Goal: Task Accomplishment & Management: Use online tool/utility

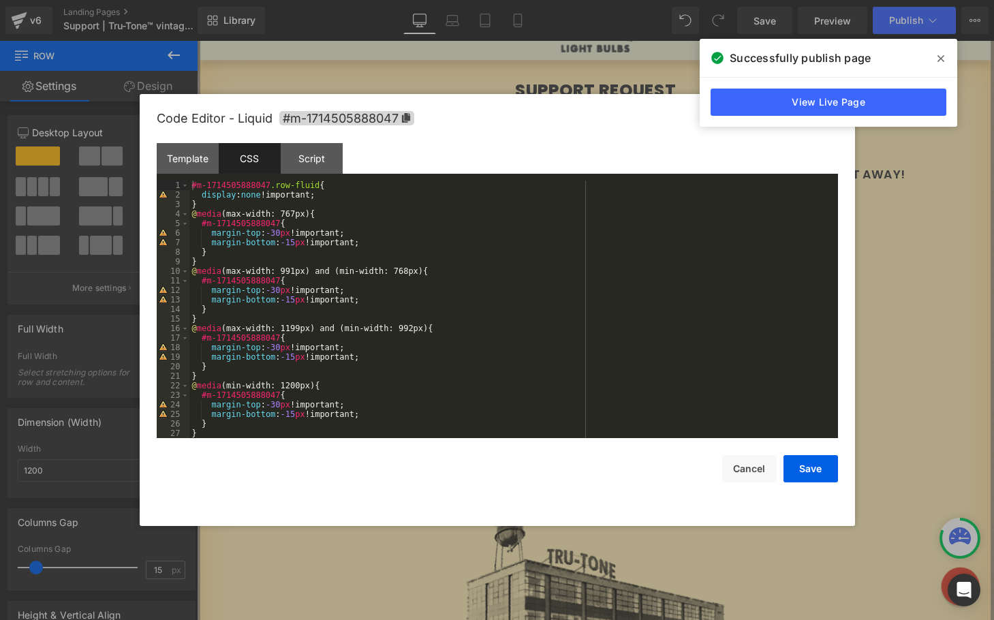
click at [944, 56] on span at bounding box center [941, 59] width 22 height 22
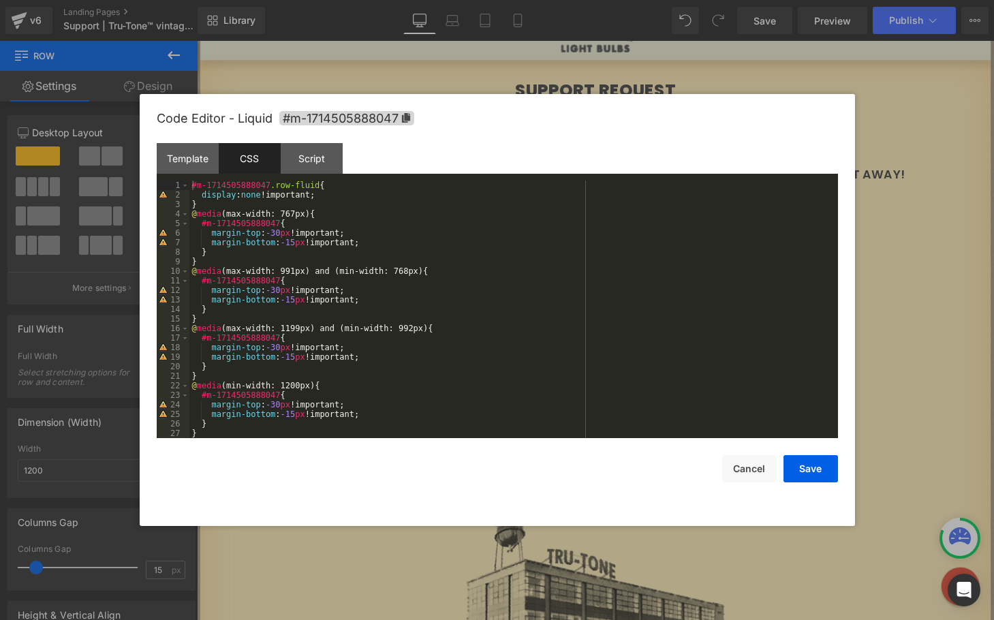
click at [926, 107] on div at bounding box center [497, 310] width 994 height 620
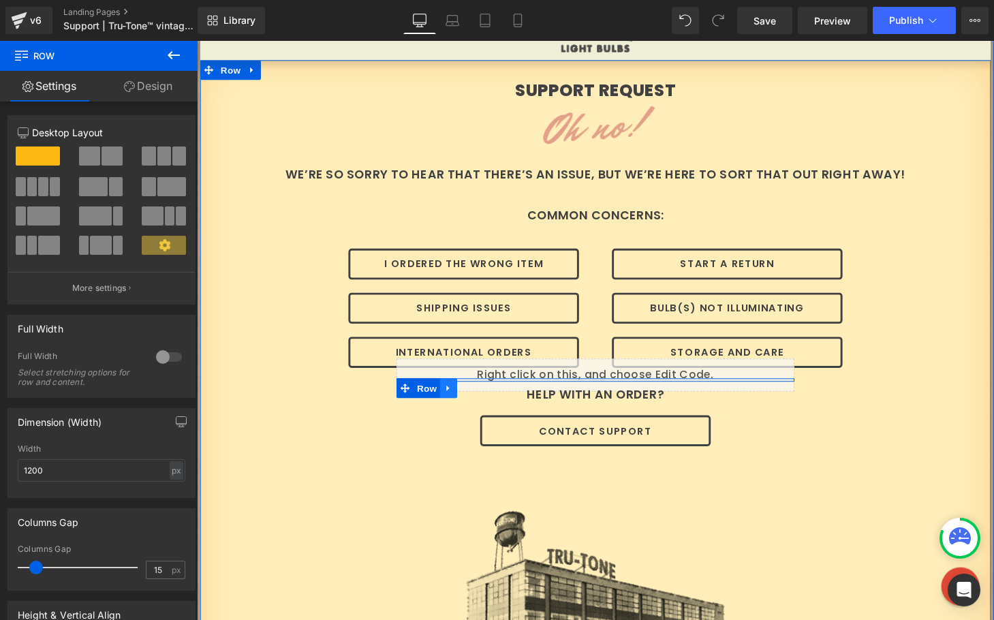
click at [456, 392] on link at bounding box center [457, 400] width 18 height 20
click at [488, 394] on icon at bounding box center [493, 399] width 10 height 10
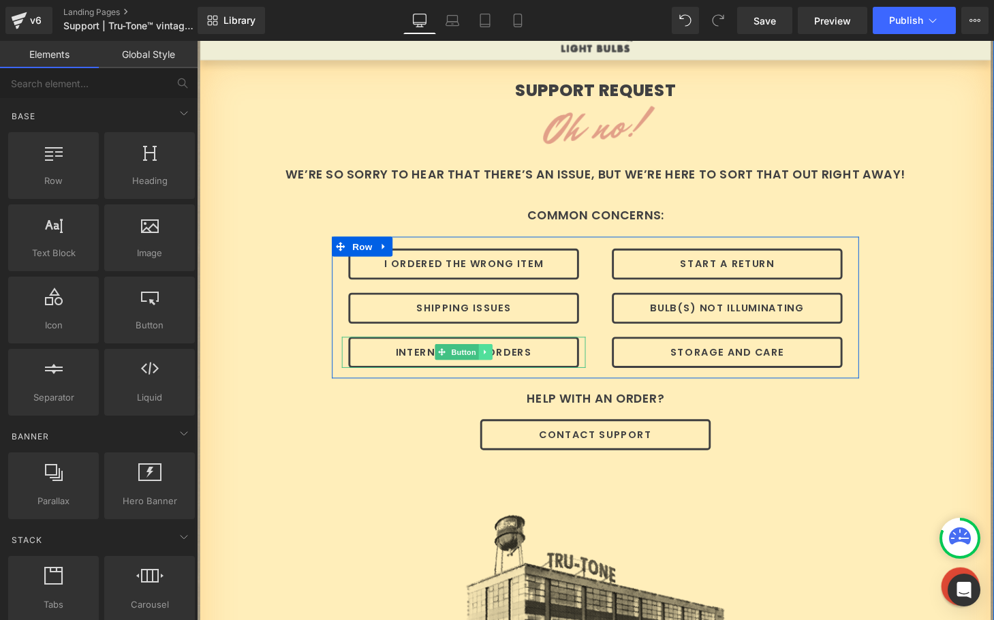
click at [492, 364] on icon at bounding box center [495, 362] width 7 height 8
click at [484, 362] on icon at bounding box center [487, 362] width 7 height 7
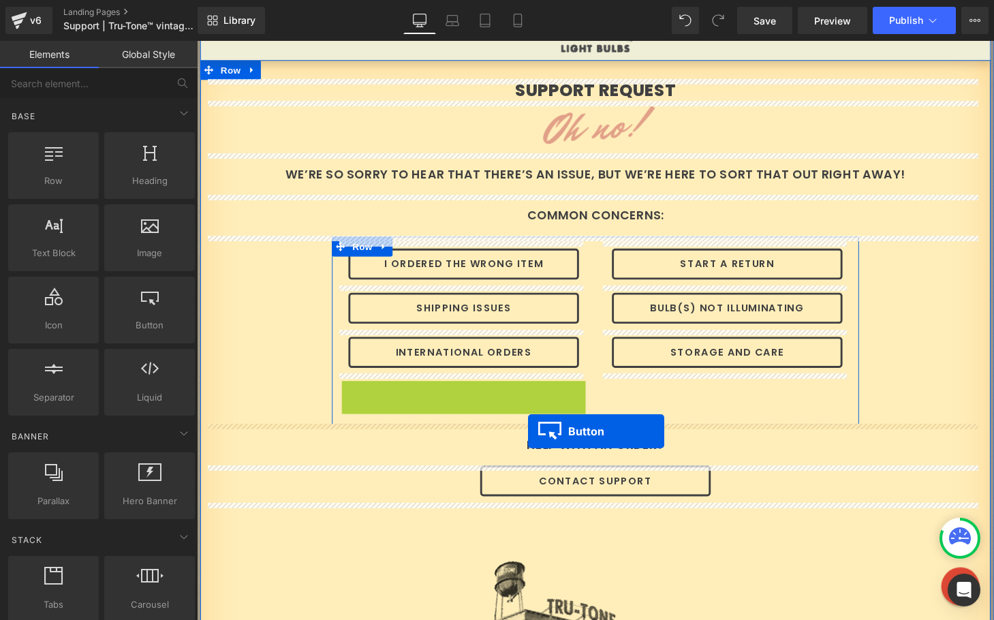
drag, startPoint x: 447, startPoint y: 405, endPoint x: 539, endPoint y: 445, distance: 100.7
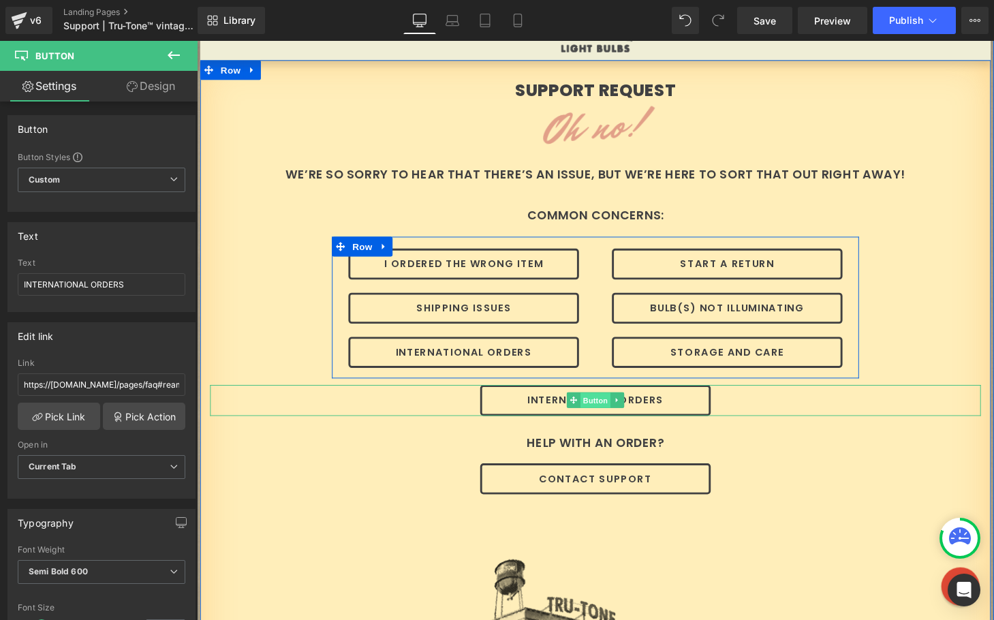
click at [600, 413] on span "Button" at bounding box center [608, 413] width 31 height 16
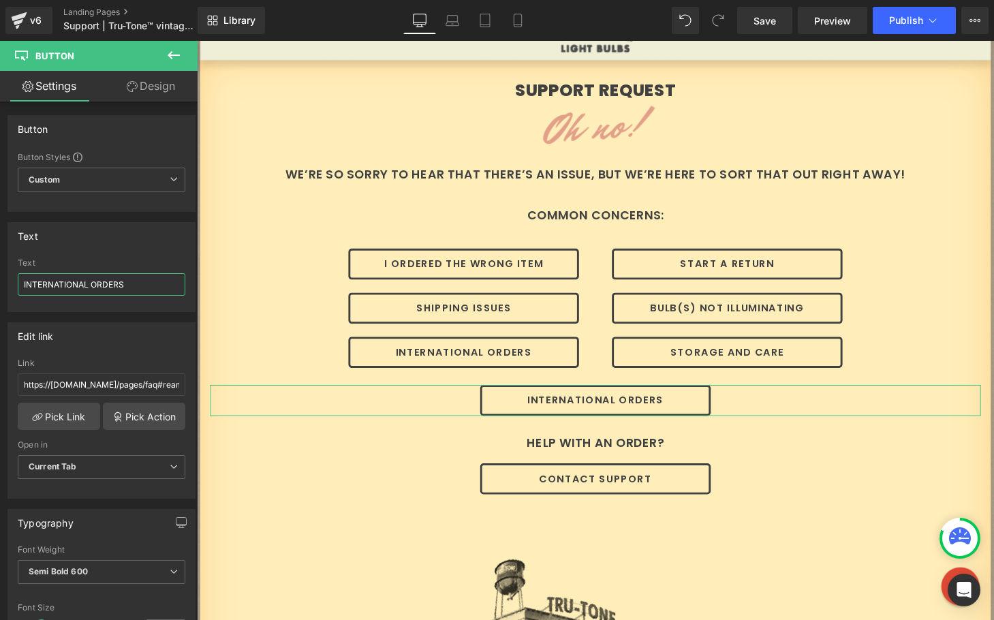
drag, startPoint x: 144, startPoint y: 285, endPoint x: -2, endPoint y: 268, distance: 147.4
click at [0, 268] on html "Button You are previewing how the will restyle your page. You can not edit Elem…" at bounding box center [497, 310] width 994 height 620
click at [87, 181] on span "Custom Setup Global Style" at bounding box center [102, 180] width 168 height 25
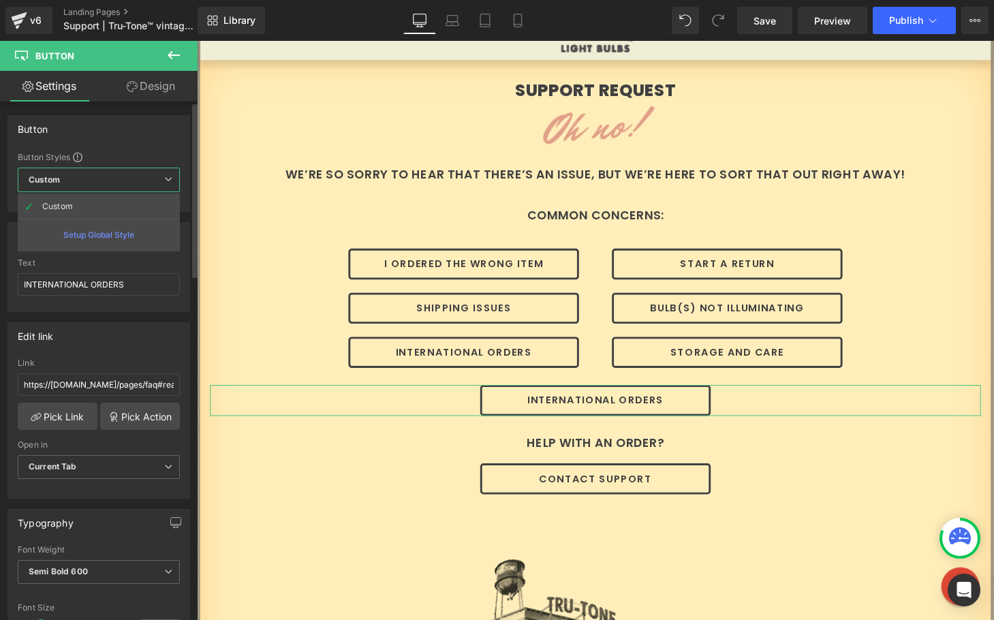
click at [87, 181] on span "Custom Setup Global Style" at bounding box center [99, 180] width 162 height 25
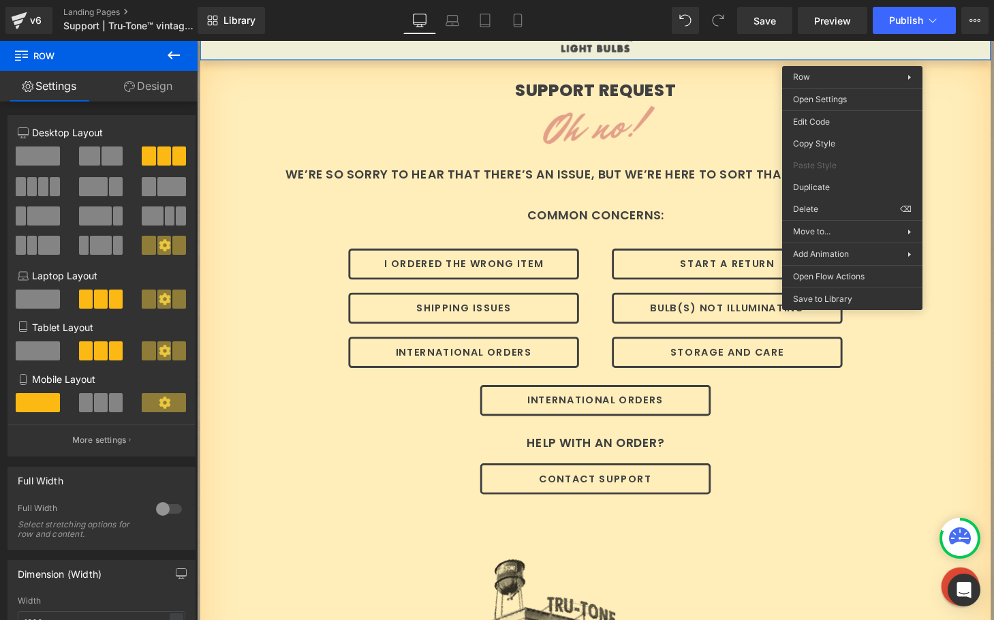
click at [168, 54] on icon at bounding box center [174, 55] width 12 height 8
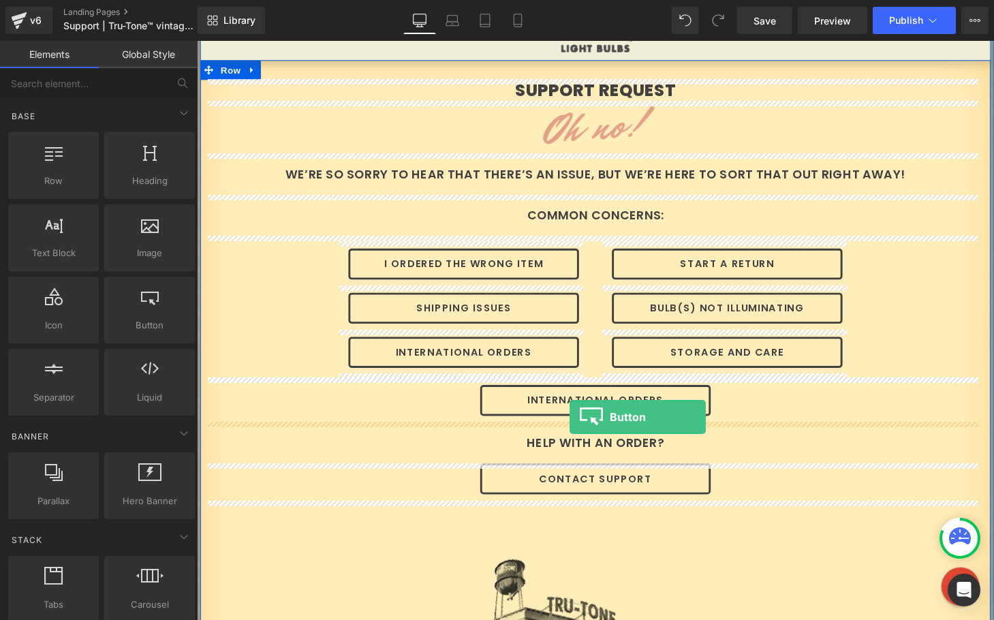
drag, startPoint x: 340, startPoint y: 351, endPoint x: 582, endPoint y: 430, distance: 255.0
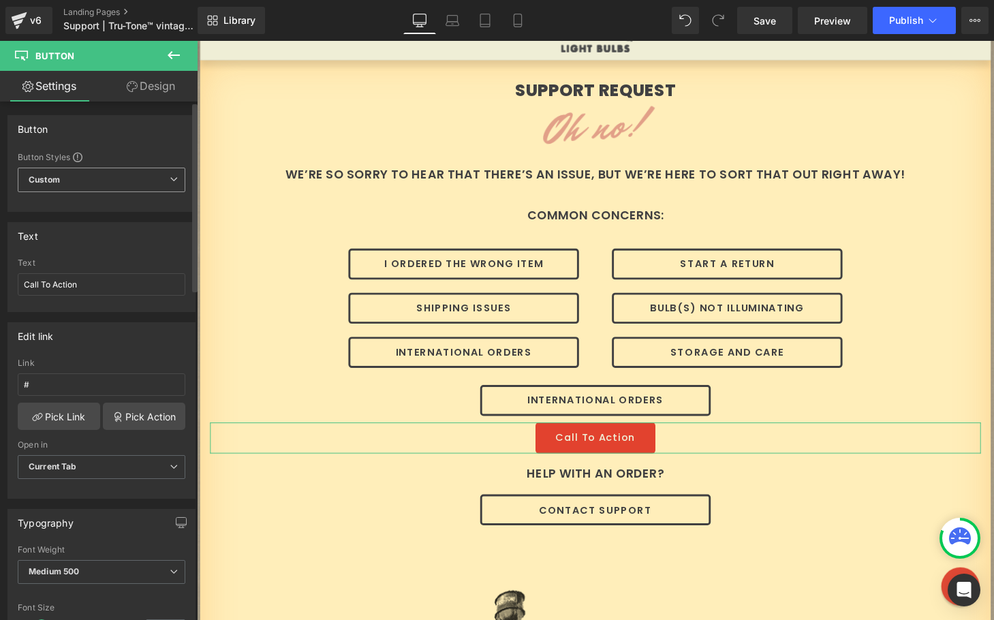
click at [76, 176] on span "Custom Setup Global Style" at bounding box center [102, 180] width 168 height 25
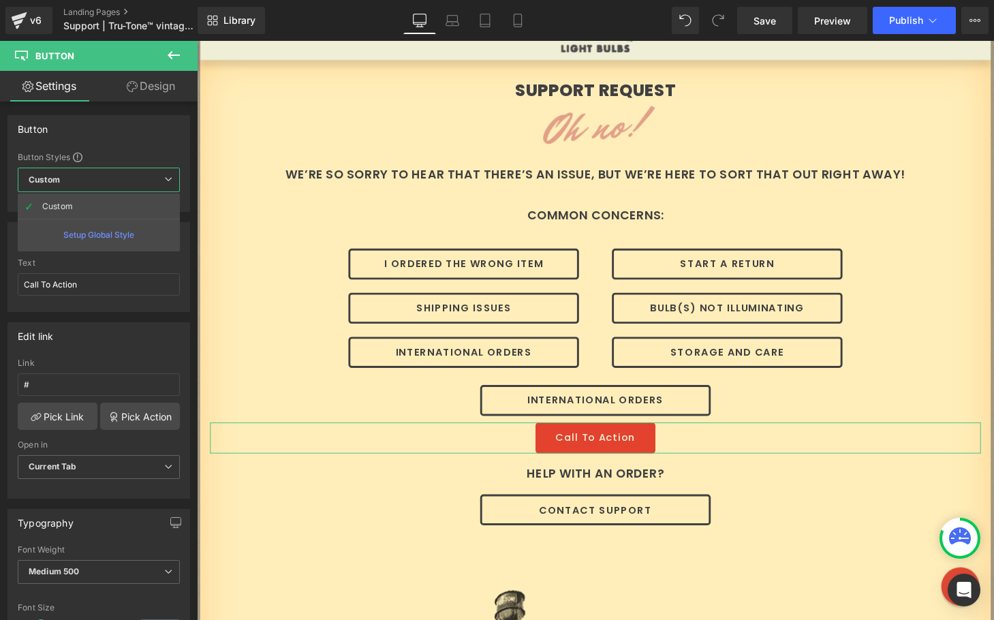
click at [135, 91] on icon at bounding box center [132, 86] width 11 height 11
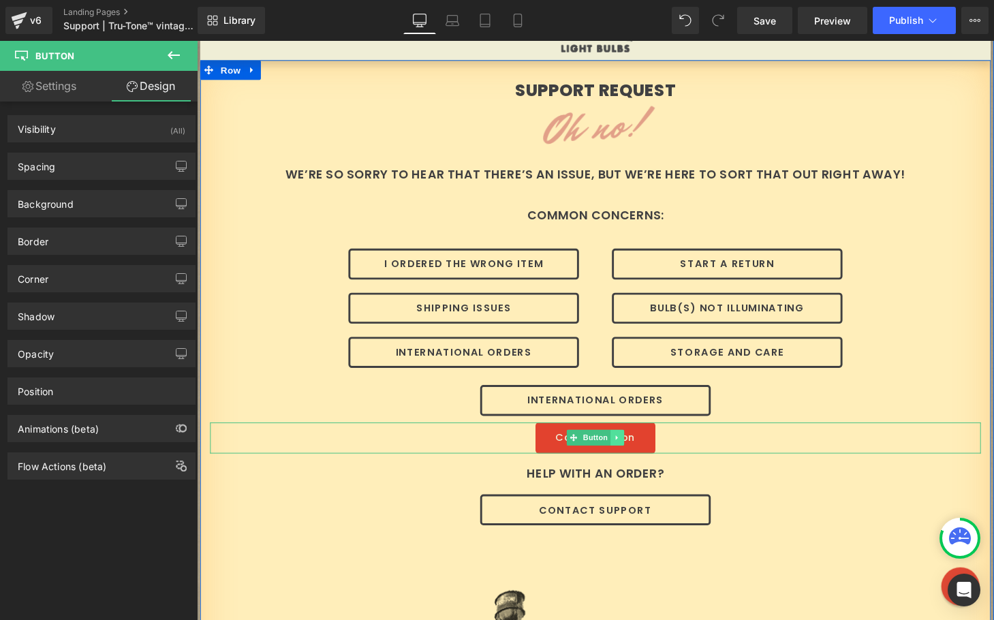
click at [630, 447] on icon at bounding box center [631, 451] width 7 height 8
click at [635, 451] on icon at bounding box center [638, 450] width 7 height 7
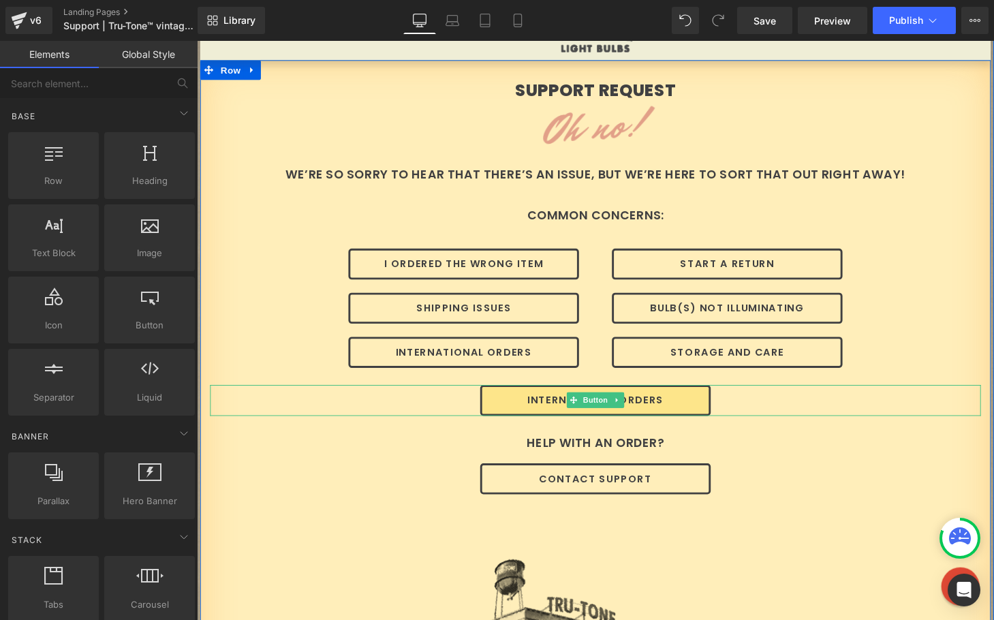
click at [554, 409] on link "INTERNATIONAL ORDERS" at bounding box center [609, 412] width 238 height 32
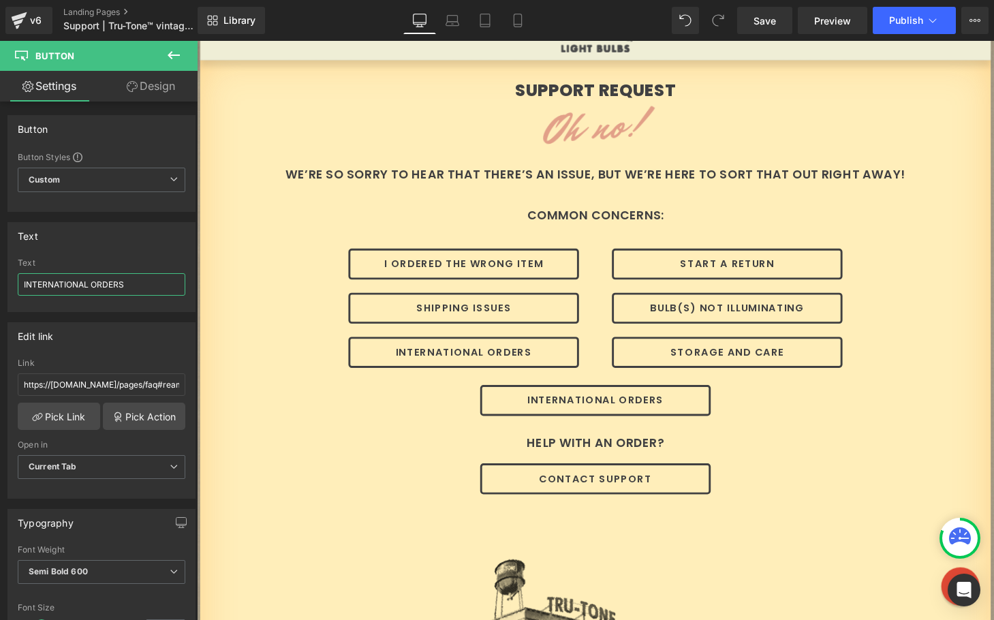
drag, startPoint x: 150, startPoint y: 283, endPoint x: -16, endPoint y: 266, distance: 166.4
click at [0, 266] on html "Button You are previewing how the will restyle your page. You can not edit Elem…" at bounding box center [497, 310] width 994 height 620
type input "Search for a Topic..."
click at [175, 48] on icon at bounding box center [174, 55] width 16 height 16
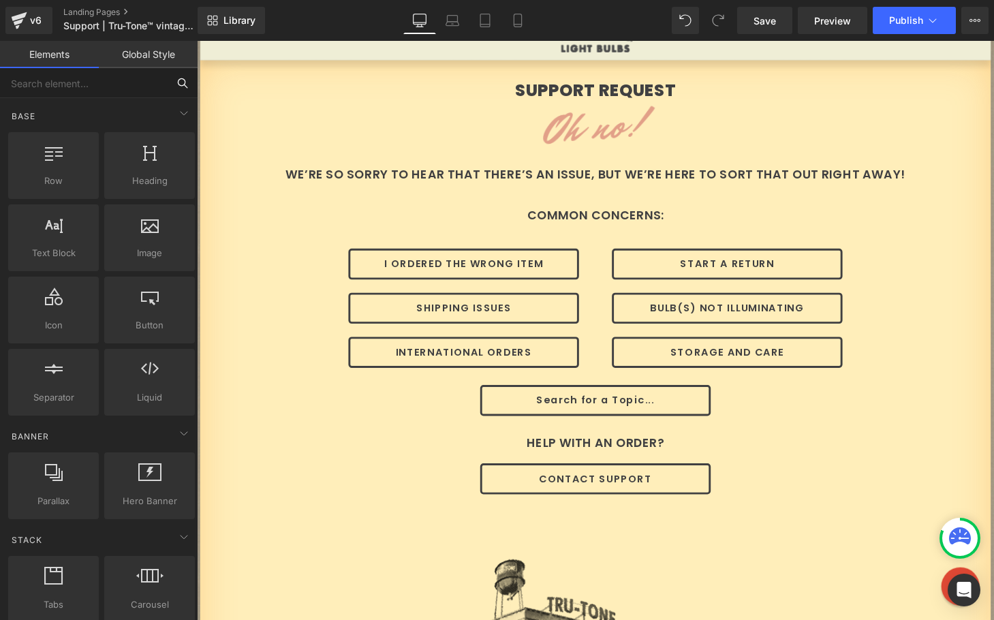
click at [108, 77] on input "text" at bounding box center [84, 83] width 168 height 30
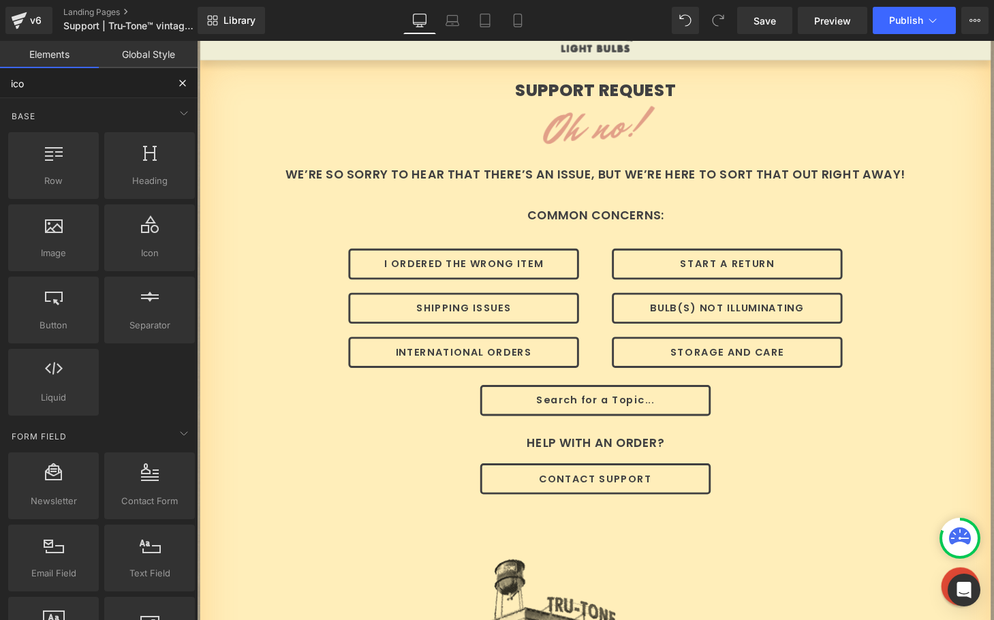
type input "icon"
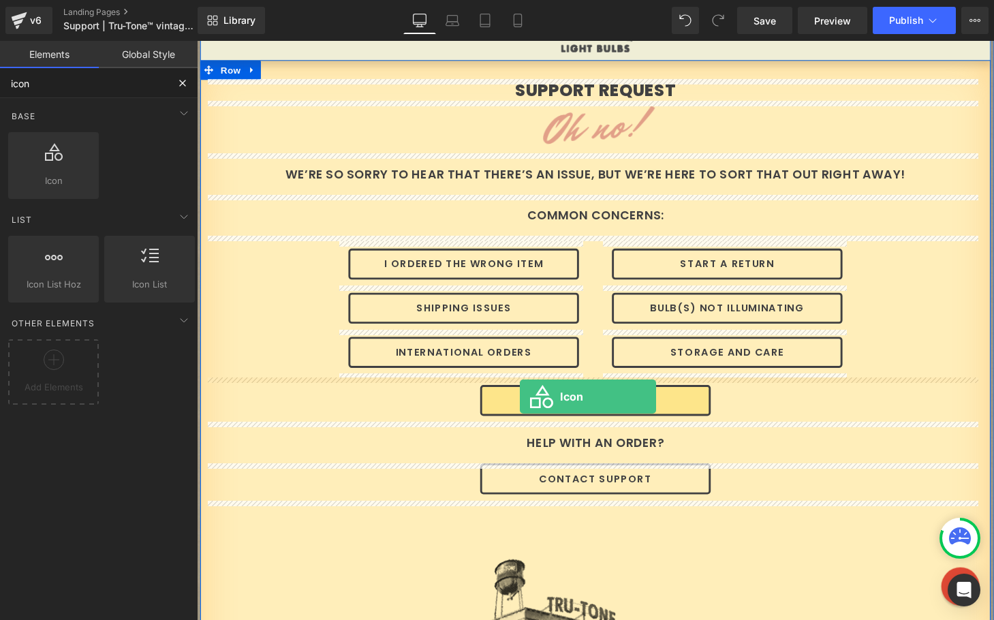
drag, startPoint x: 253, startPoint y: 217, endPoint x: 531, endPoint y: 409, distance: 337.2
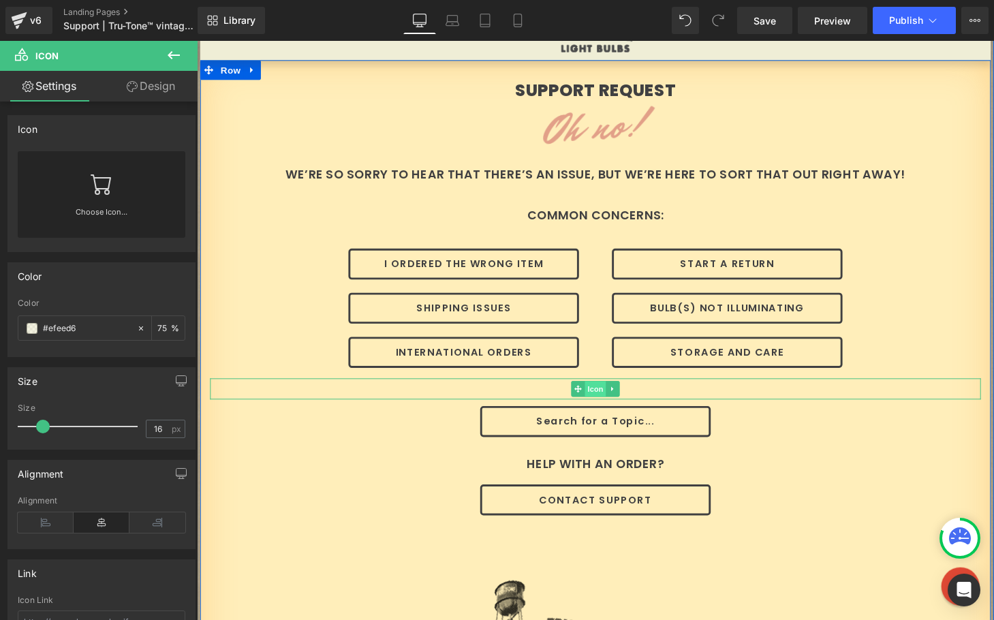
click at [607, 399] on span "Icon" at bounding box center [609, 400] width 22 height 16
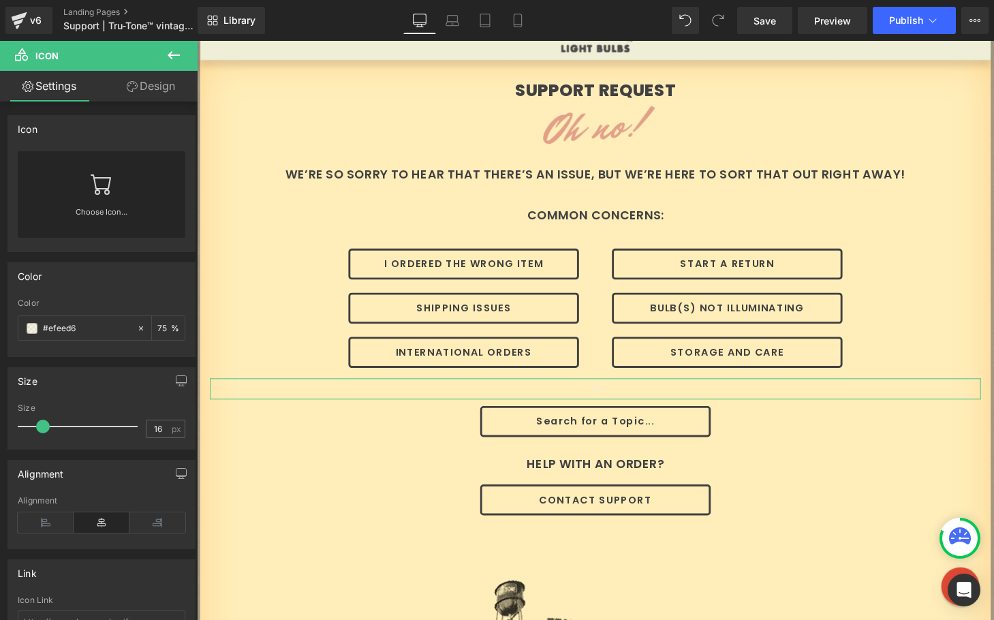
click at [101, 215] on link "Choose Icon..." at bounding box center [102, 222] width 168 height 32
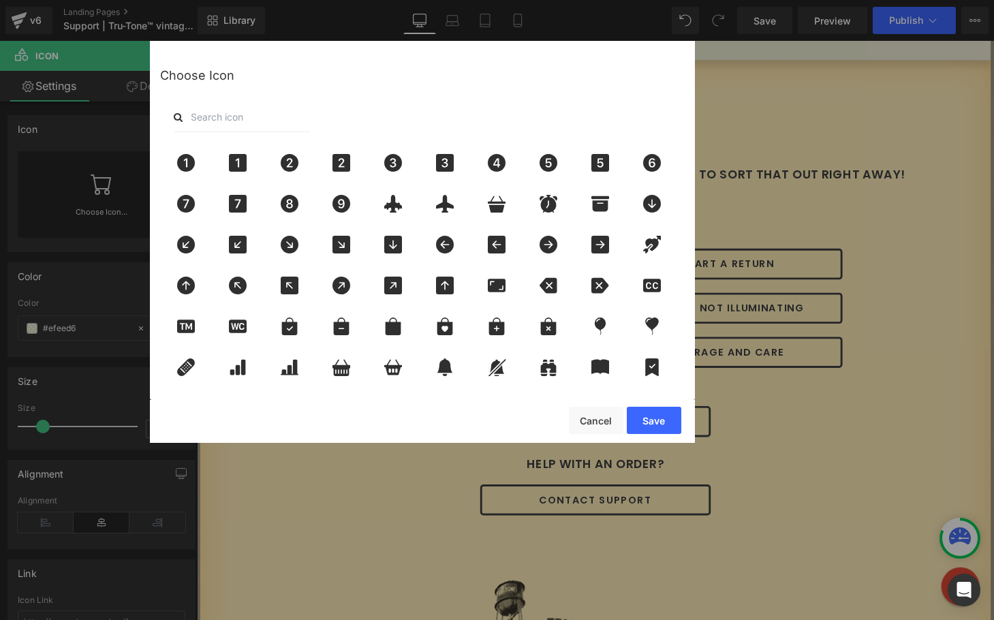
click at [197, 119] on input "text" at bounding box center [242, 117] width 136 height 30
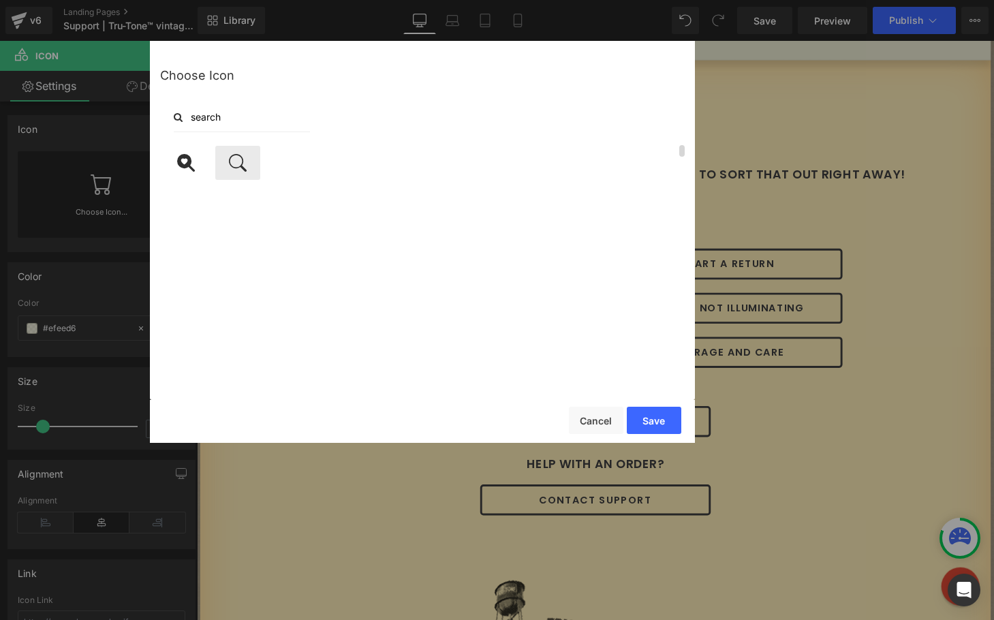
type input "search"
click at [240, 163] on icon at bounding box center [237, 163] width 29 height 18
click at [657, 420] on button "Save" at bounding box center [654, 420] width 54 height 27
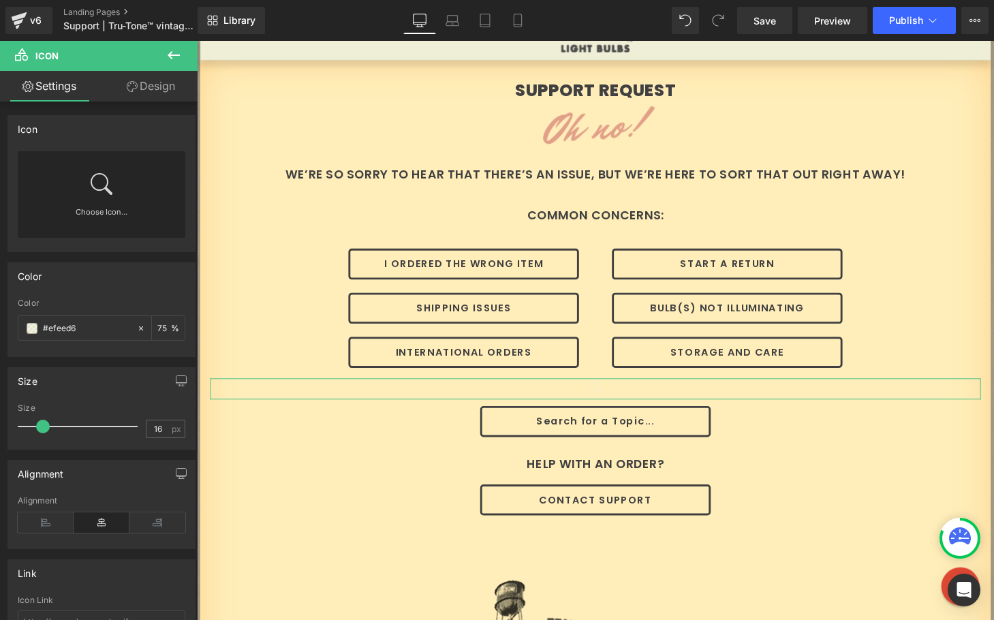
drag, startPoint x: 80, startPoint y: 324, endPoint x: -15, endPoint y: 315, distance: 95.1
click at [0, 315] on html "Icon You are previewing how the will restyle your page. You can not edit Elemen…" at bounding box center [497, 310] width 994 height 620
type input "4"
type input "0"
type input "404"
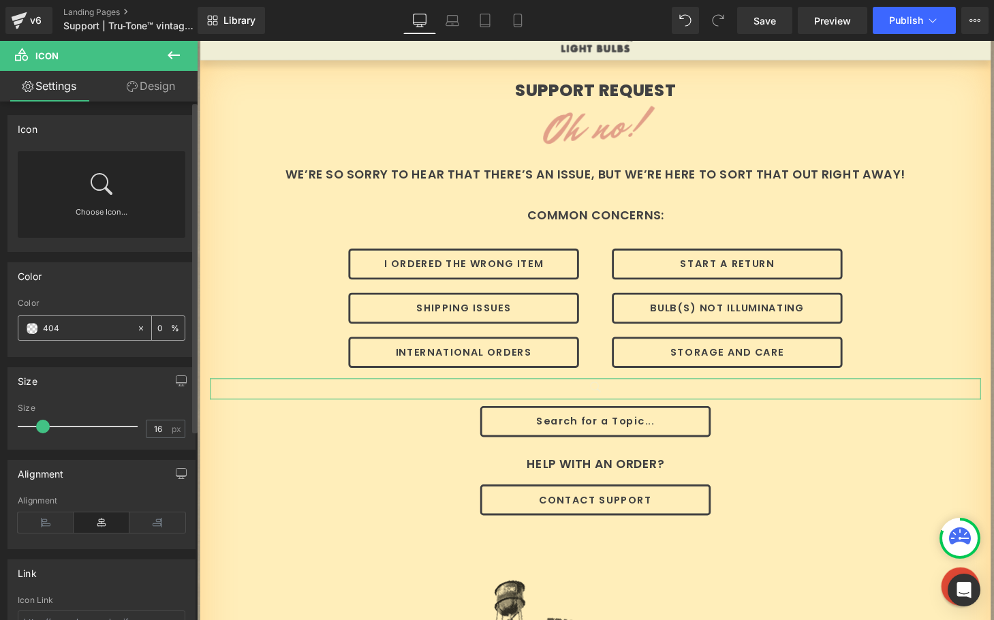
type input "100"
type input "4040"
type input "0"
type input "404041"
type input "100"
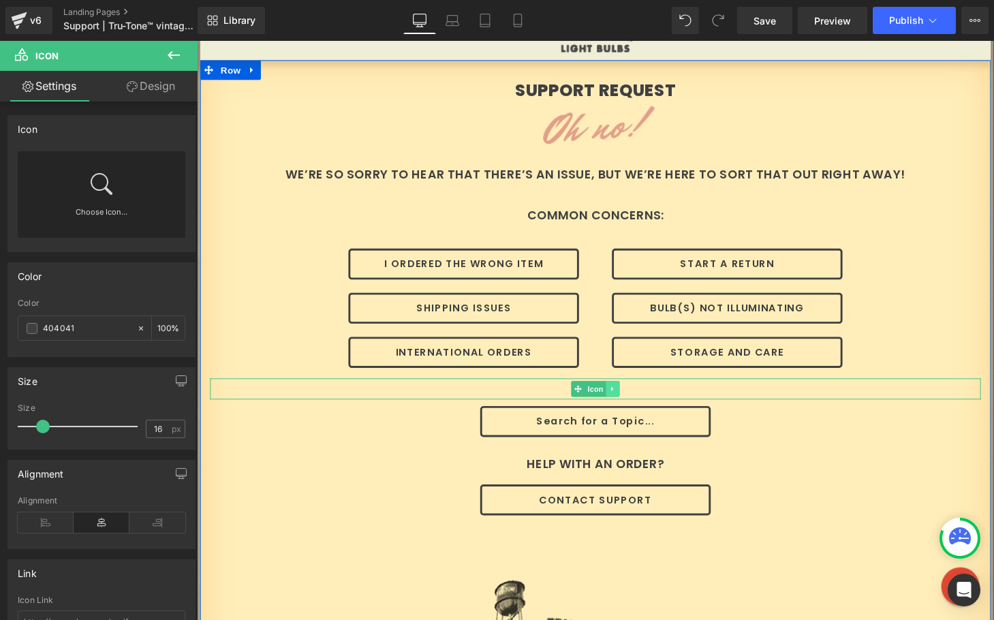
type input "#404041"
click at [624, 400] on icon at bounding box center [626, 400] width 7 height 8
click at [630, 400] on icon at bounding box center [633, 399] width 7 height 7
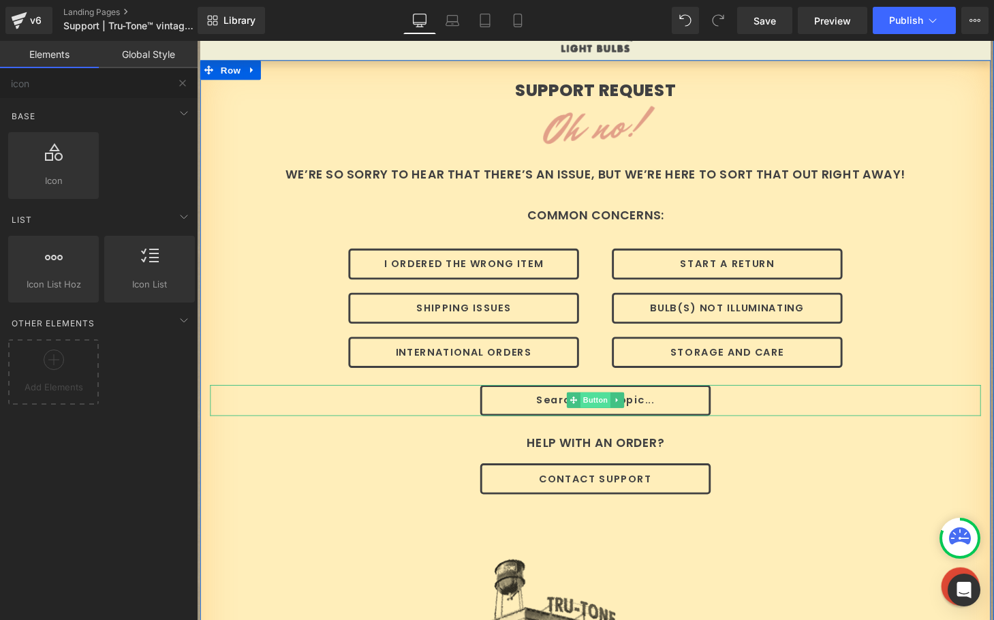
click at [600, 409] on span "Button" at bounding box center [608, 412] width 31 height 16
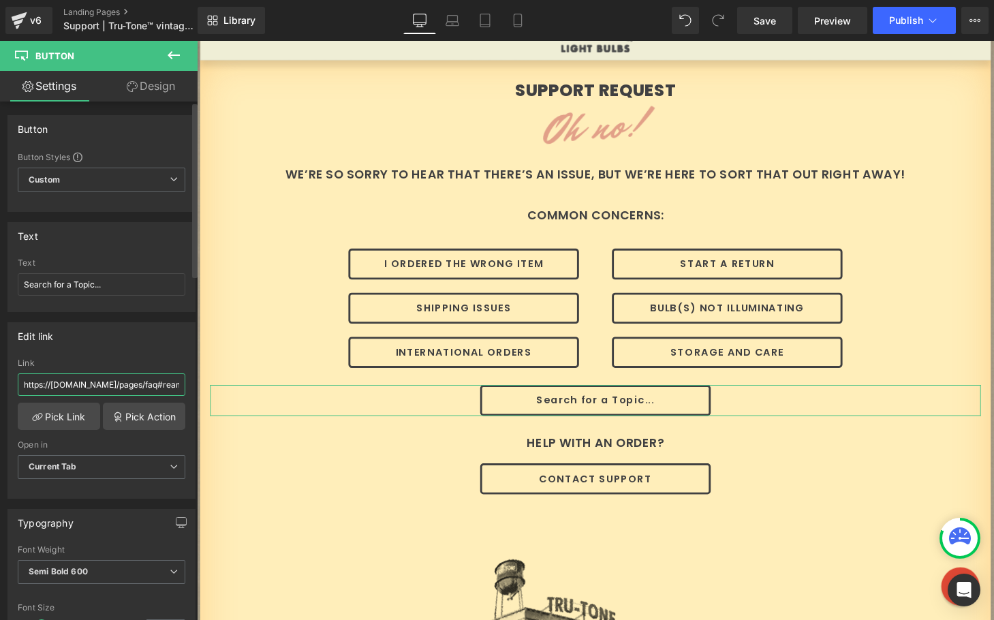
click at [162, 391] on input "https://[DOMAIN_NAME]/pages/faq#reamaze#0#/kb/orders-and-returns/i-dont-live-in…" at bounding box center [102, 384] width 168 height 22
click at [145, 385] on input "https://[DOMAIN_NAME]/pages/faq#reamaze#0#/kb/orders-and-returns/i-dont-live-in…" at bounding box center [102, 384] width 168 height 22
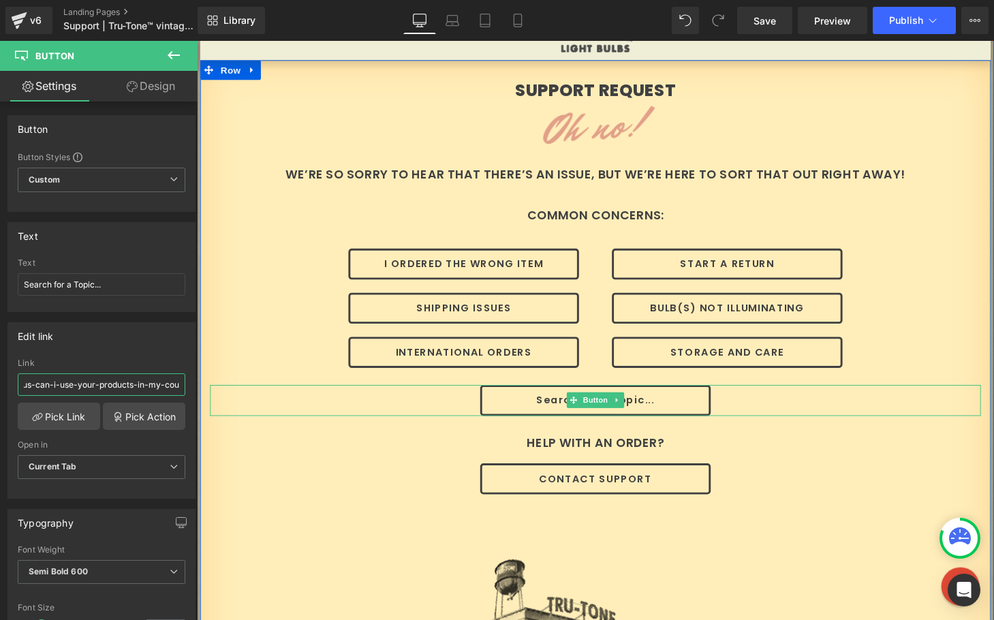
drag, startPoint x: 341, startPoint y: 424, endPoint x: 326, endPoint y: 400, distance: 28.5
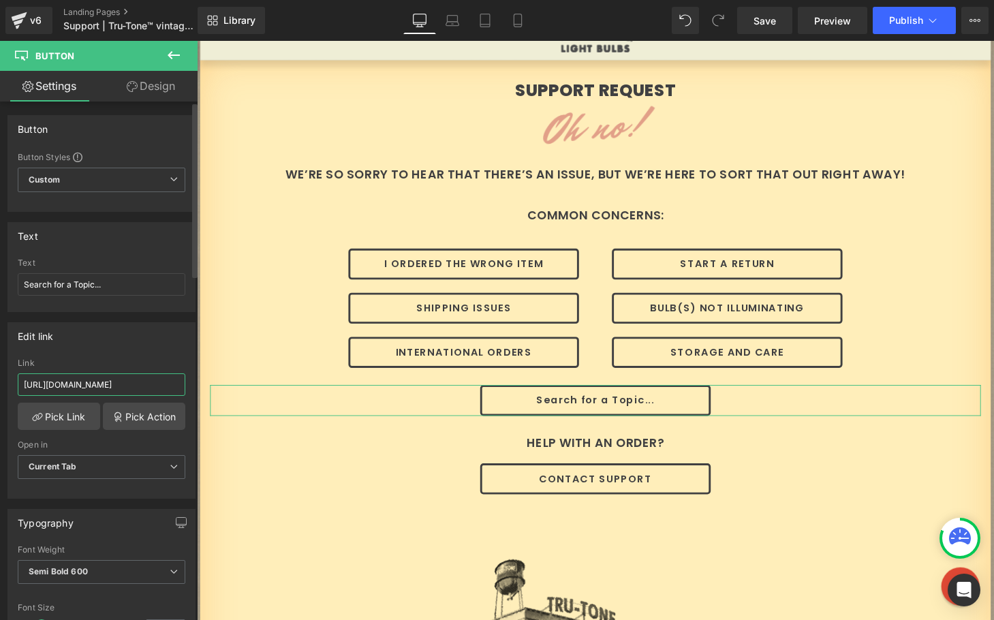
type input "[URL][DOMAIN_NAME]"
click at [125, 359] on div "Link" at bounding box center [102, 363] width 168 height 10
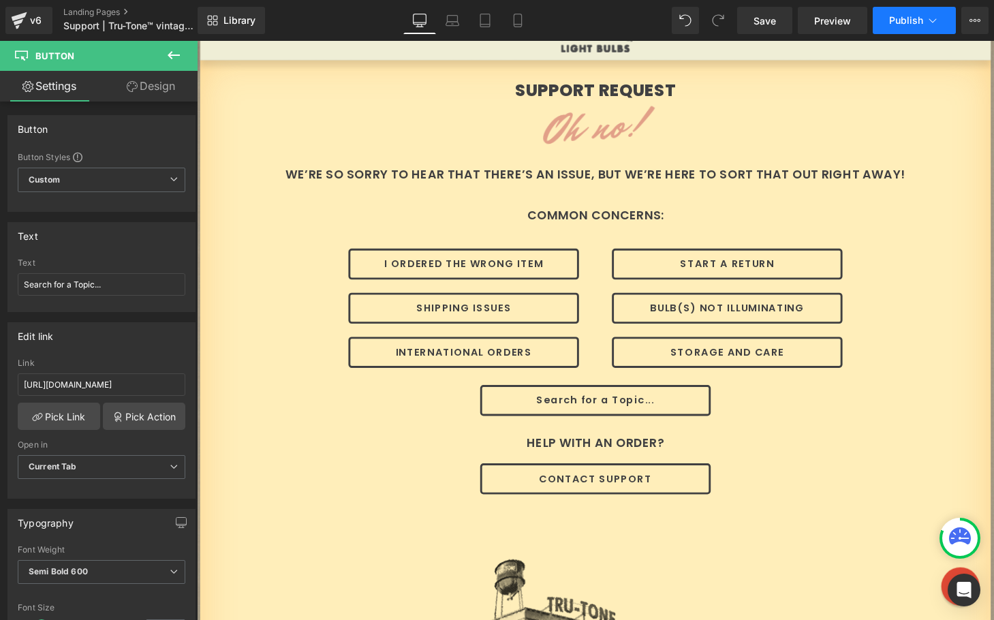
click at [890, 18] on span "Publish" at bounding box center [906, 20] width 34 height 11
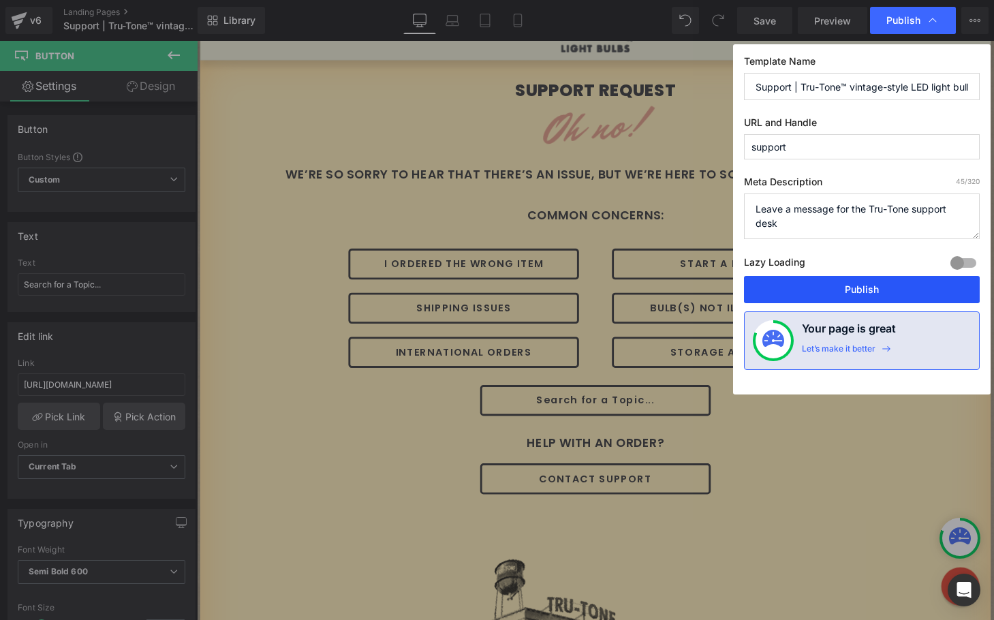
click at [831, 287] on button "Publish" at bounding box center [862, 289] width 236 height 27
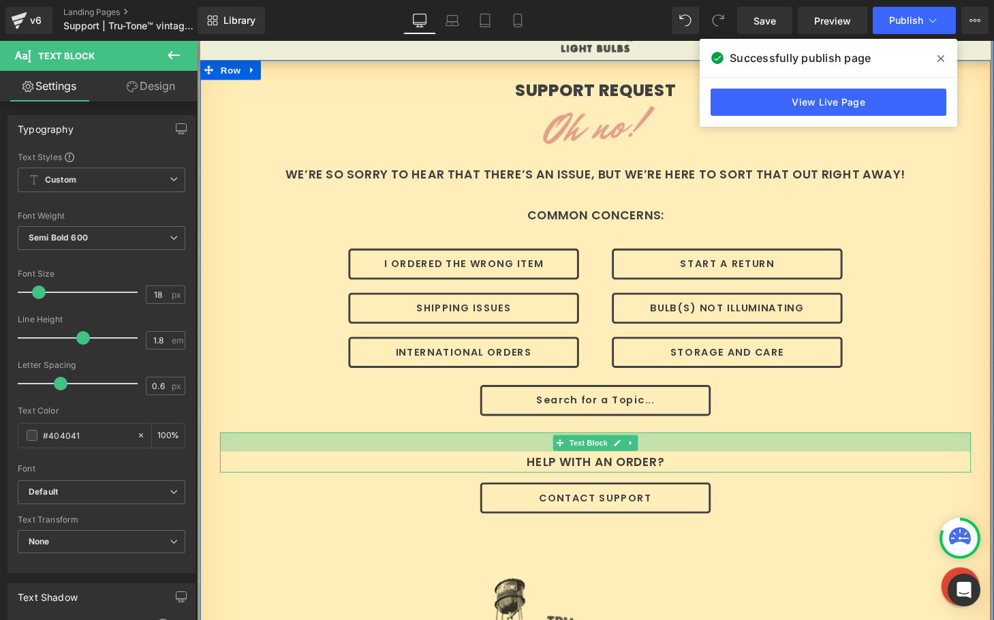
drag, startPoint x: 531, startPoint y: 447, endPoint x: 531, endPoint y: 467, distance: 19.8
click at [531, 467] on div "HELP WITH AN ORDER? Text Block" at bounding box center [609, 466] width 776 height 42
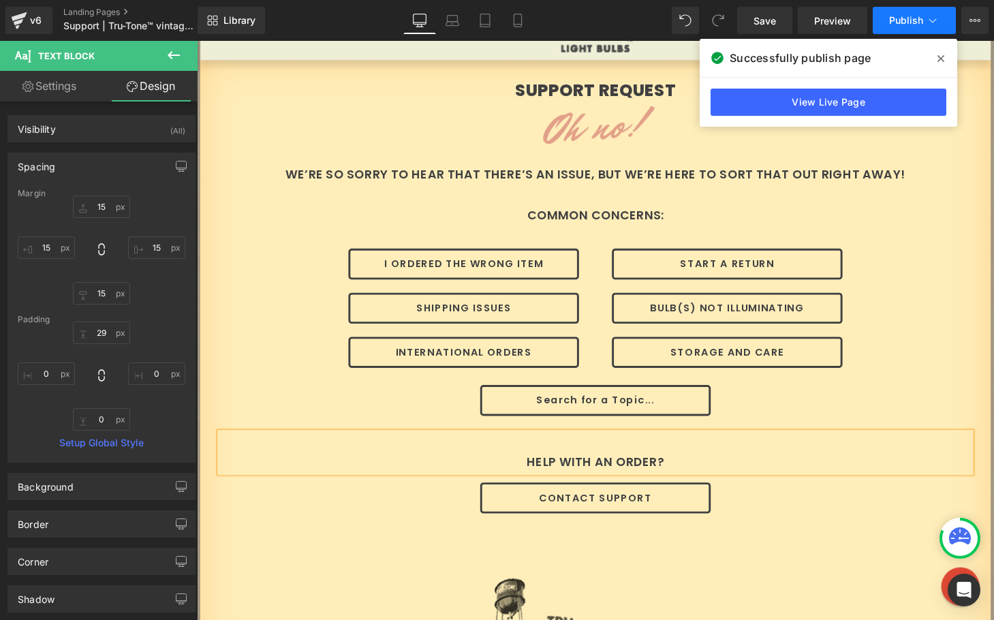
click at [900, 19] on span "Publish" at bounding box center [906, 20] width 34 height 11
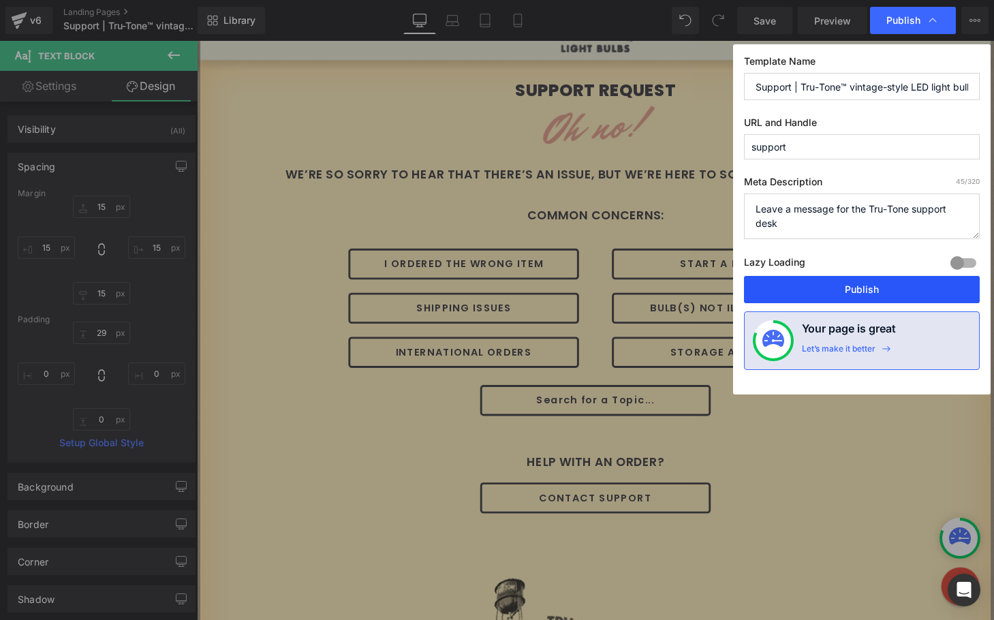
click at [847, 294] on button "Publish" at bounding box center [862, 289] width 236 height 27
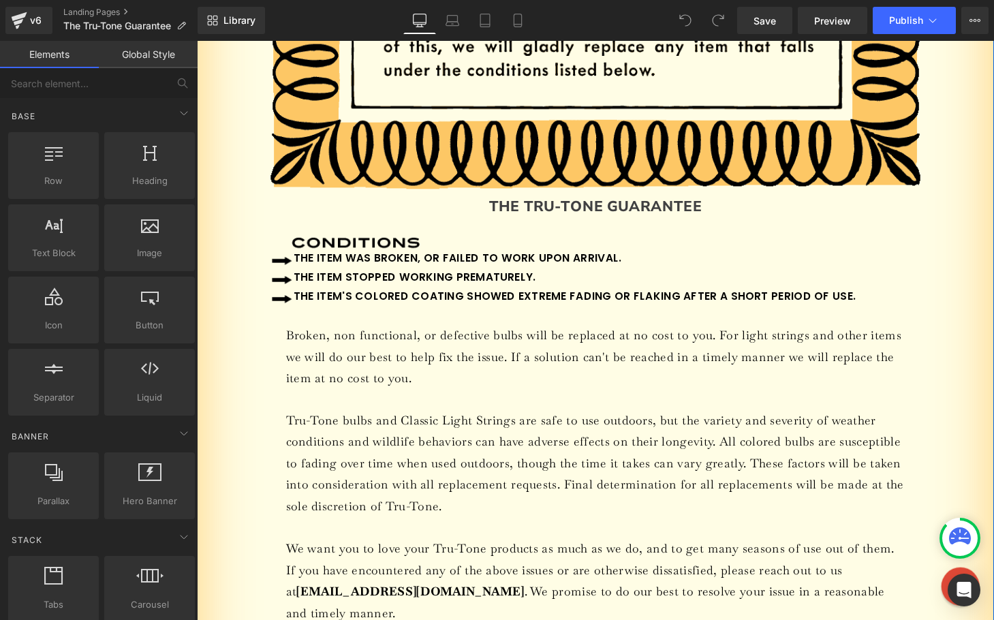
scroll to position [482, 0]
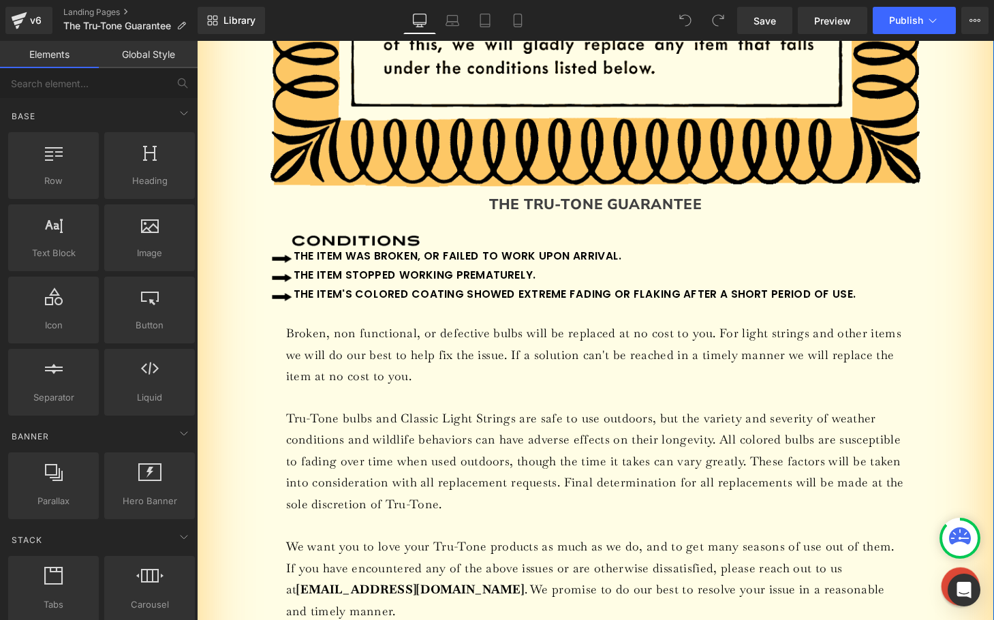
click at [328, 345] on p "Broken, non functional, or defective bulbs will be replaced at no cost to you. …" at bounding box center [609, 508] width 640 height 353
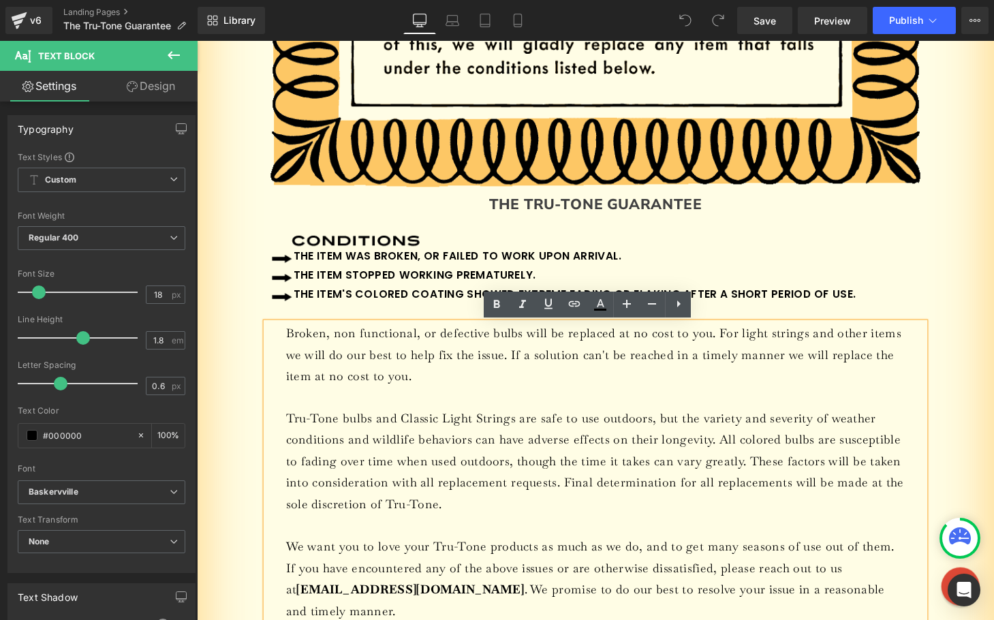
click at [289, 342] on p "Broken, non functional, or defective bulbs will be replaced at no cost to you. …" at bounding box center [609, 508] width 640 height 353
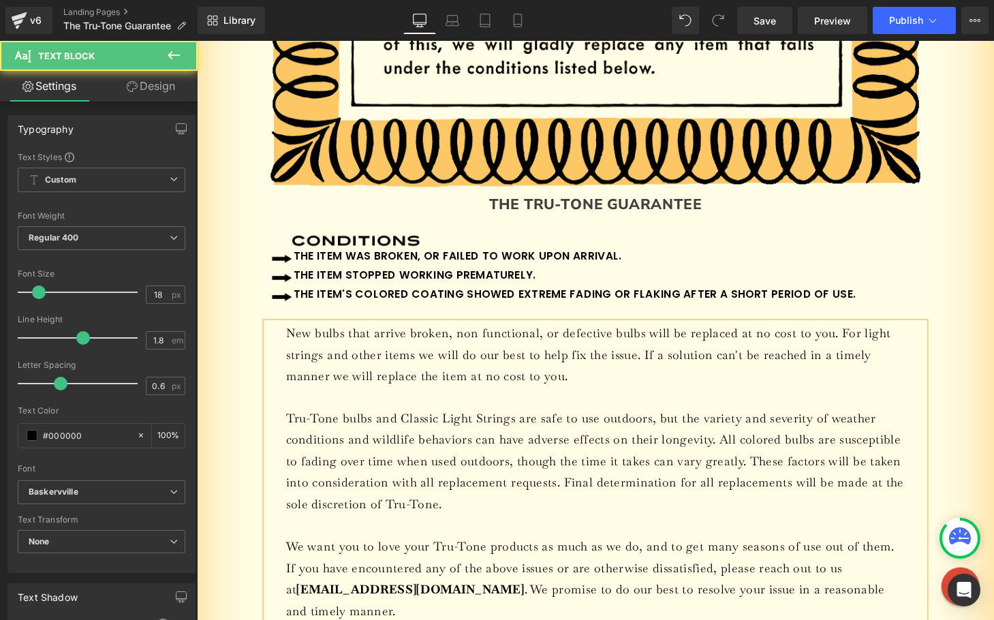
click at [632, 343] on p "New bulbs that arrive broken, non functional, or defective bulbs will be replac…" at bounding box center [609, 508] width 640 height 353
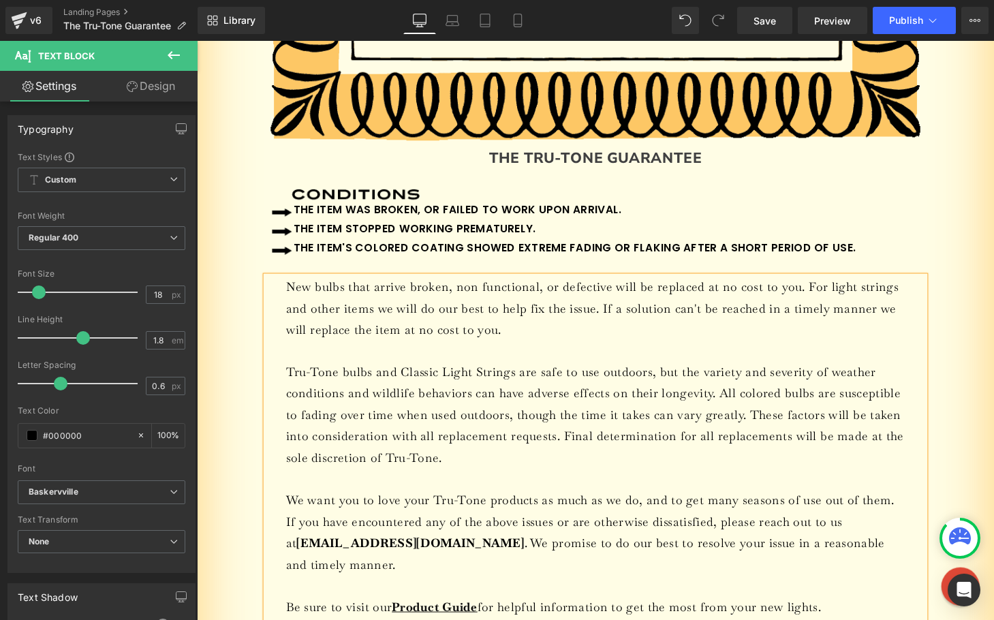
scroll to position [539, 0]
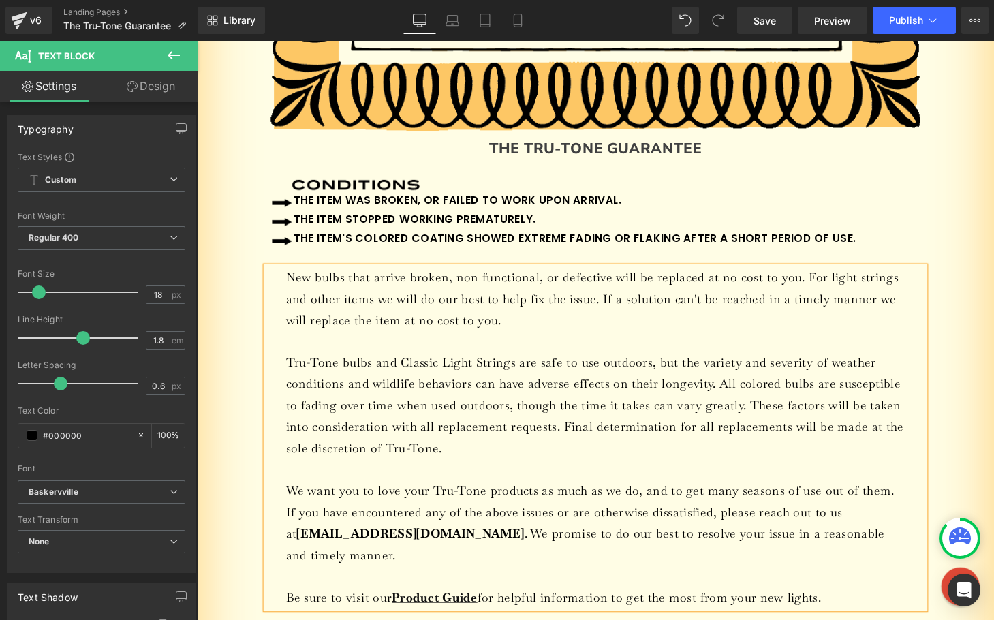
click at [725, 396] on p "New bulbs that arrive broken, non functional, or defective will be replaced at …" at bounding box center [609, 450] width 640 height 353
click at [563, 439] on p "New bulbs that arrive broken, non functional, or defective will be replaced at …" at bounding box center [609, 450] width 640 height 353
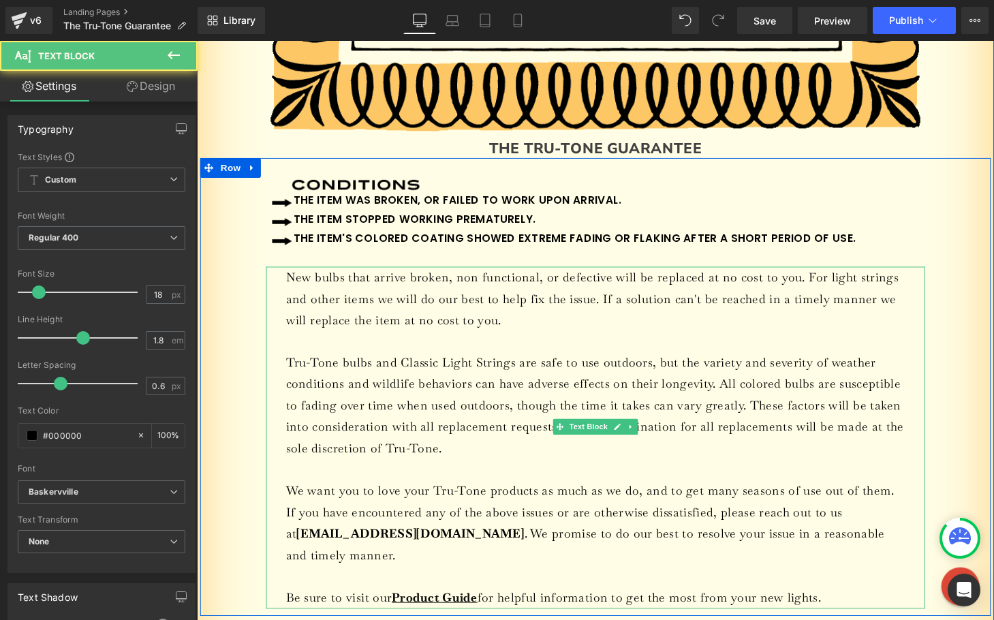
click at [289, 373] on p "New bulbs that arrive broken, non functional, or defective will be replaced at …" at bounding box center [609, 450] width 640 height 353
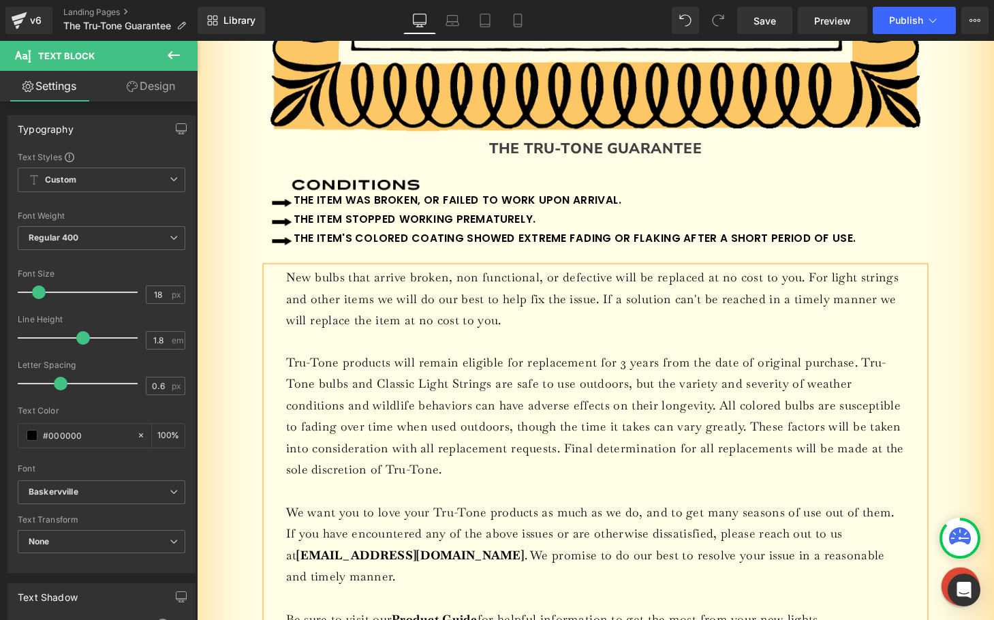
click at [409, 371] on p "New bulbs that arrive broken, non functional, or defective will be replaced at …" at bounding box center [609, 461] width 640 height 375
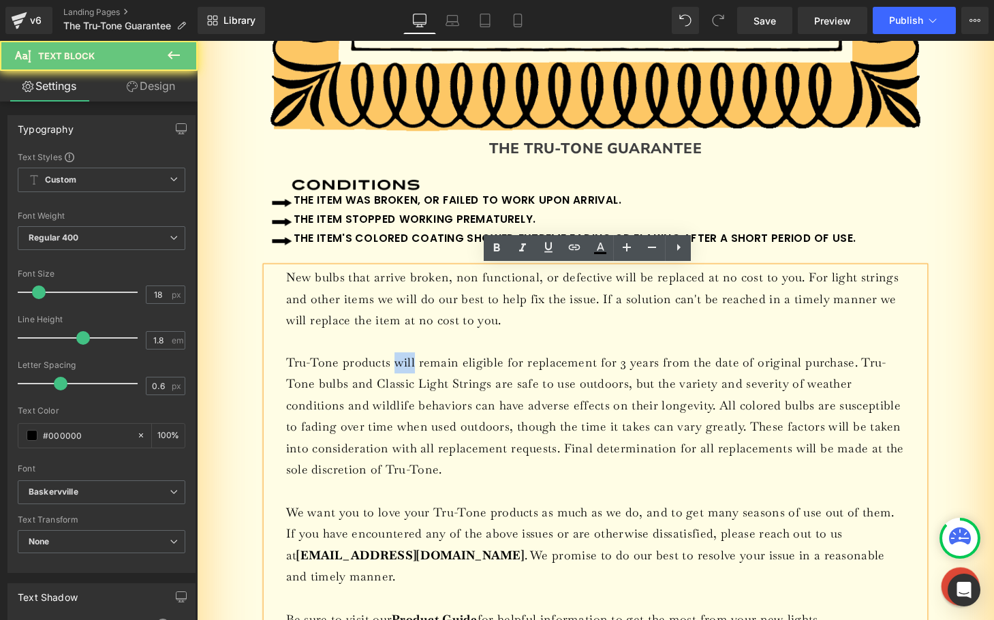
click at [409, 371] on p "New bulbs that arrive broken, non functional, or defective will be replaced at …" at bounding box center [609, 461] width 640 height 375
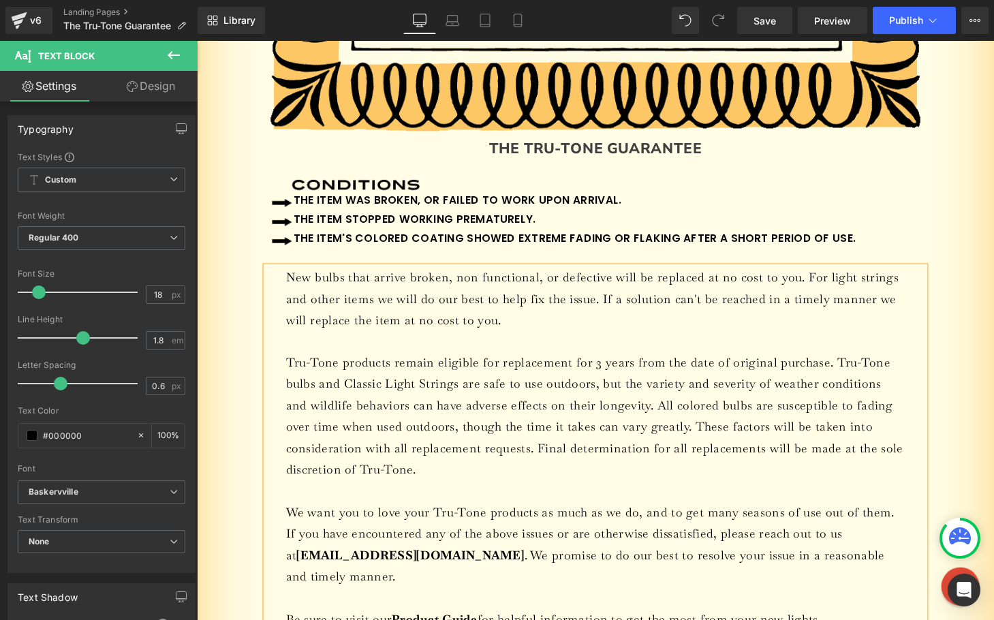
click at [842, 286] on p "New bulbs that arrive broken, non functional, or defective will be replaced at …" at bounding box center [609, 461] width 640 height 375
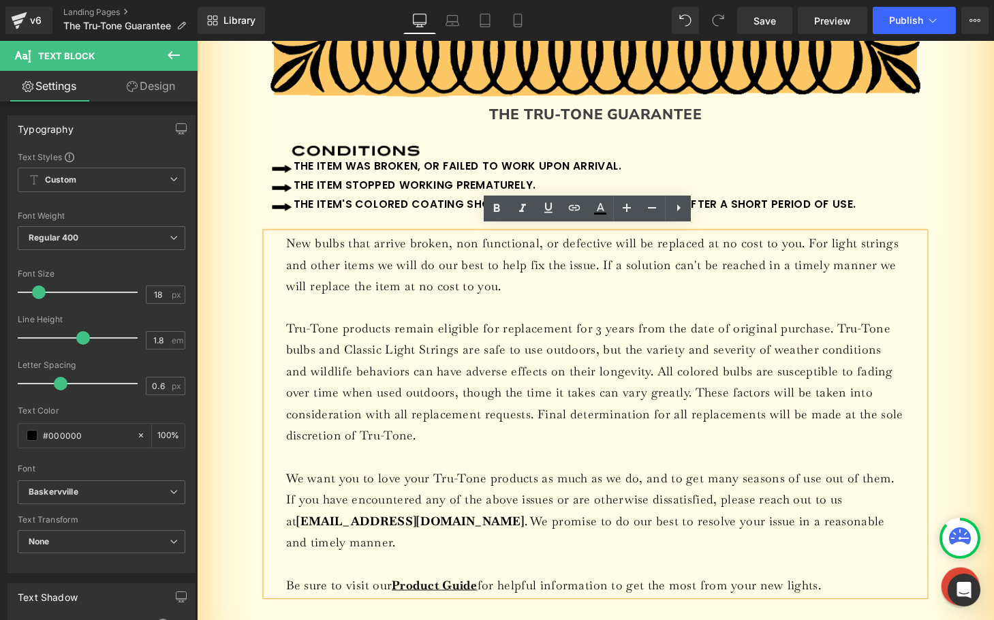
scroll to position [582, 0]
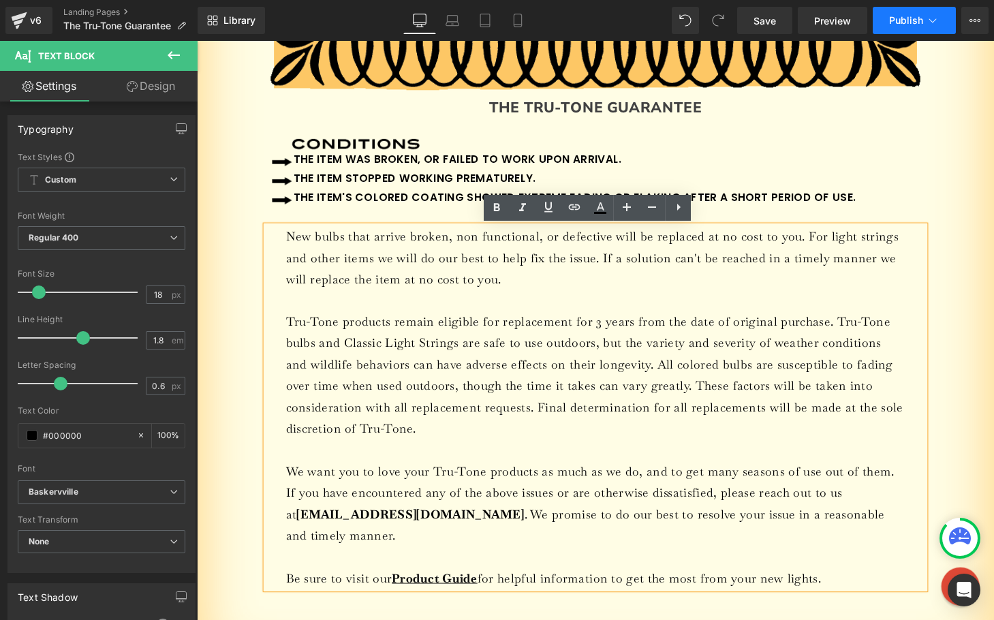
click at [897, 21] on span "Publish" at bounding box center [906, 20] width 34 height 11
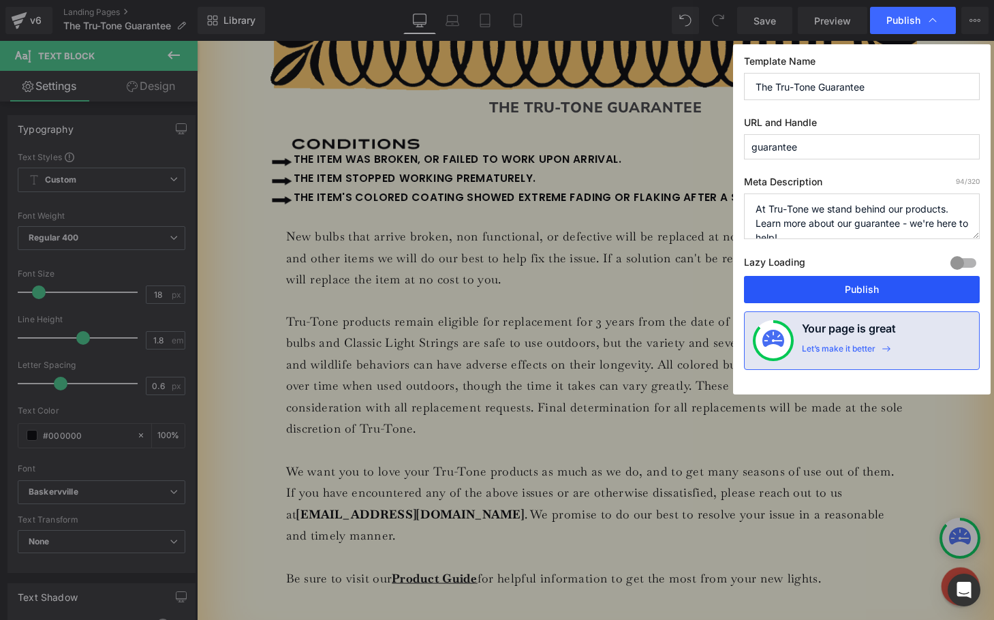
click at [852, 291] on button "Publish" at bounding box center [862, 289] width 236 height 27
